Goal: Find specific page/section: Find specific page/section

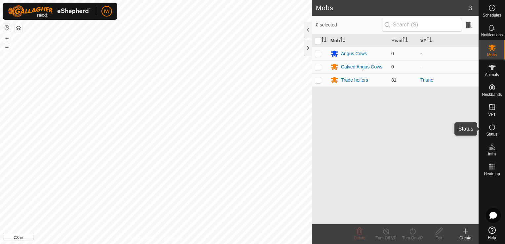
click at [492, 126] on icon at bounding box center [492, 127] width 8 height 8
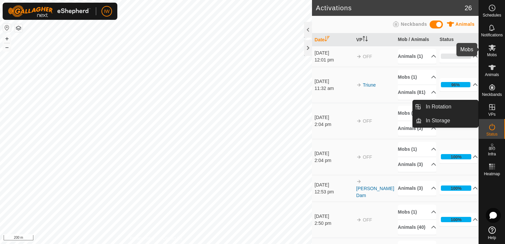
click at [493, 55] on span "Mobs" at bounding box center [492, 55] width 10 height 4
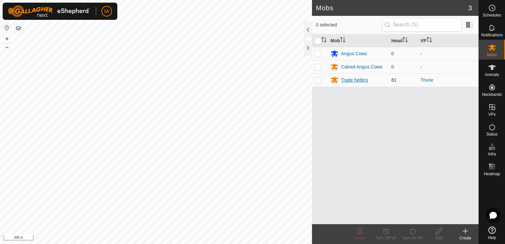
click at [363, 80] on div "Trade heifers" at bounding box center [354, 80] width 27 height 7
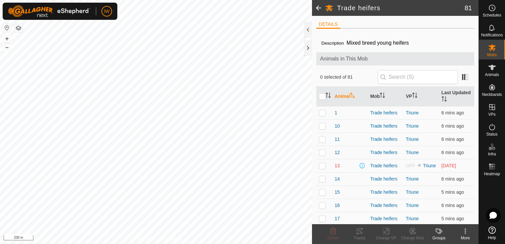
click at [464, 233] on icon at bounding box center [465, 231] width 8 height 8
click at [497, 30] on es-notification-svg-icon at bounding box center [492, 27] width 12 height 11
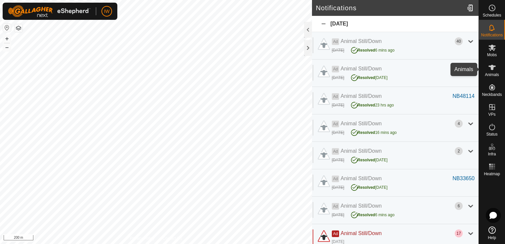
click at [494, 69] on icon at bounding box center [492, 67] width 8 height 8
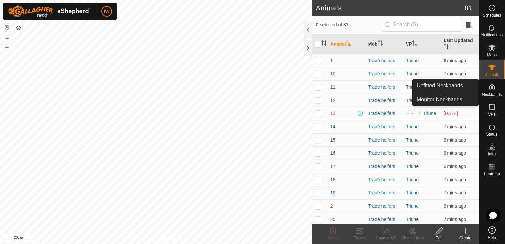
click at [493, 86] on icon at bounding box center [492, 87] width 8 height 8
click at [493, 90] on icon at bounding box center [492, 87] width 6 height 6
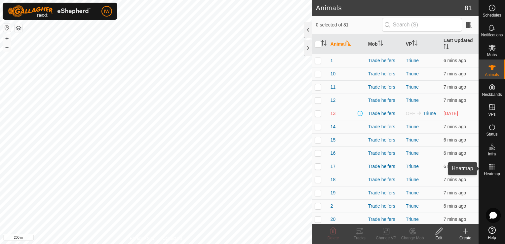
click at [488, 170] on icon at bounding box center [492, 166] width 8 height 8
